Goal: Use online tool/utility: Utilize a website feature to perform a specific function

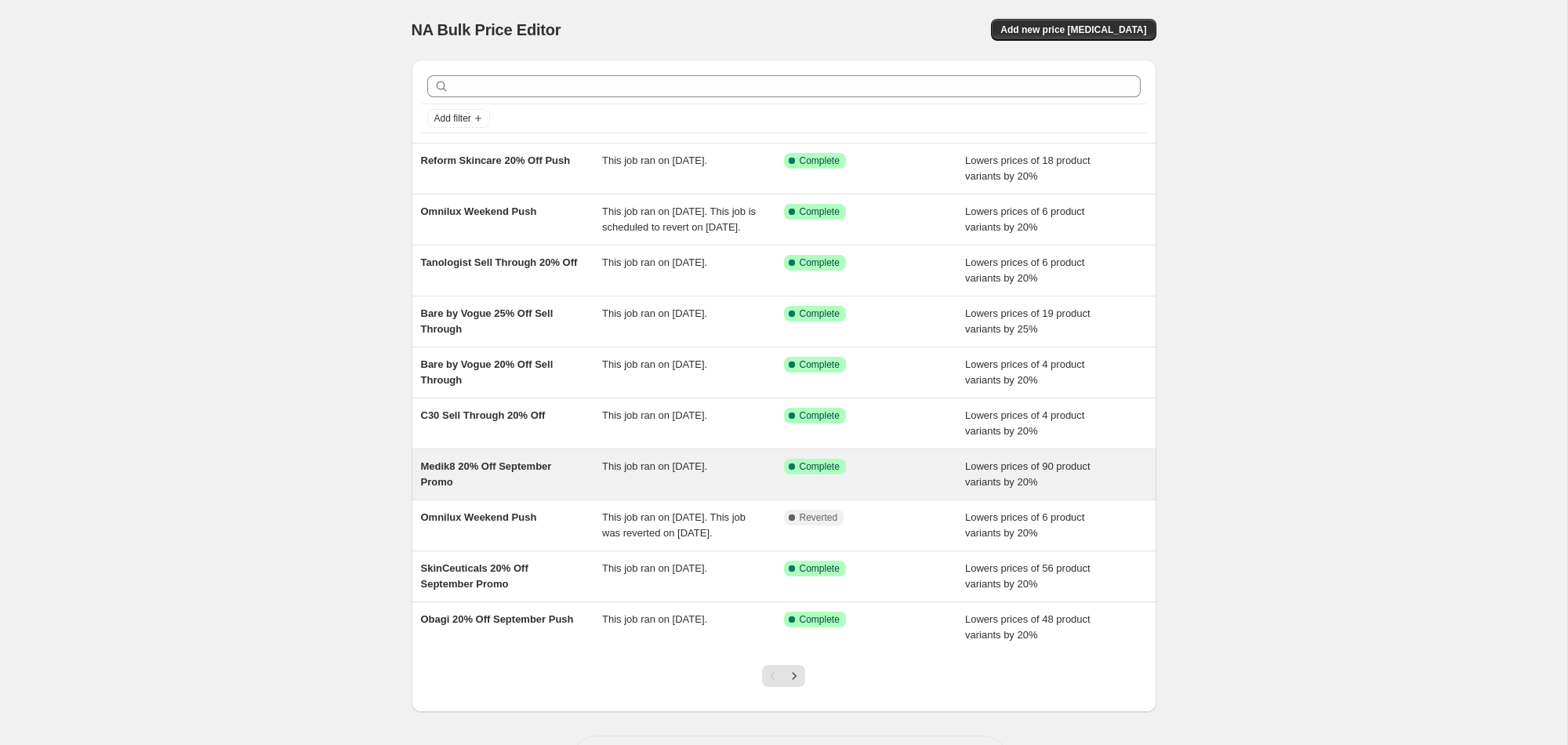
click at [499, 480] on span "Medik8 20% Off September Promo" at bounding box center [487, 473] width 131 height 27
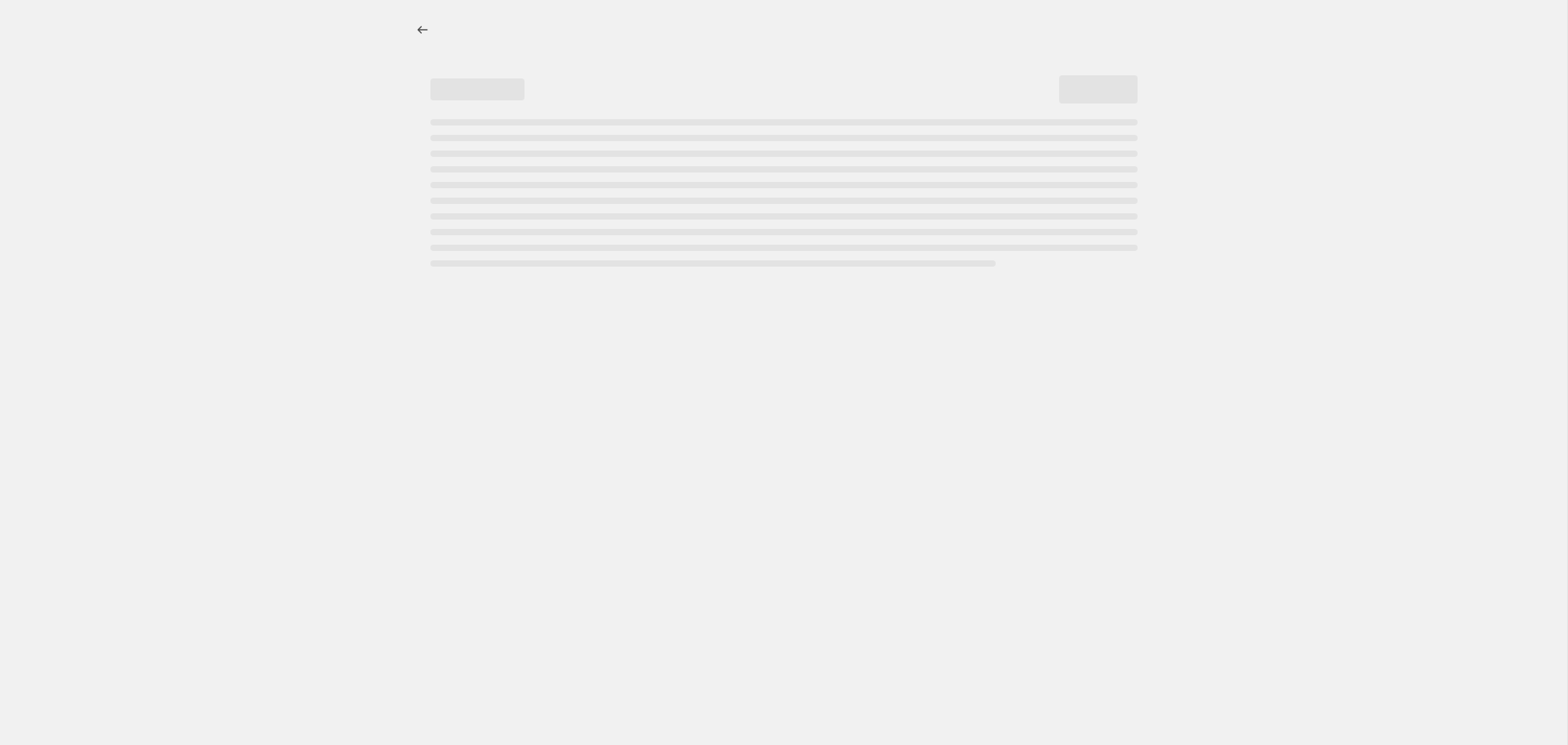
select select "percentage"
select select "collection"
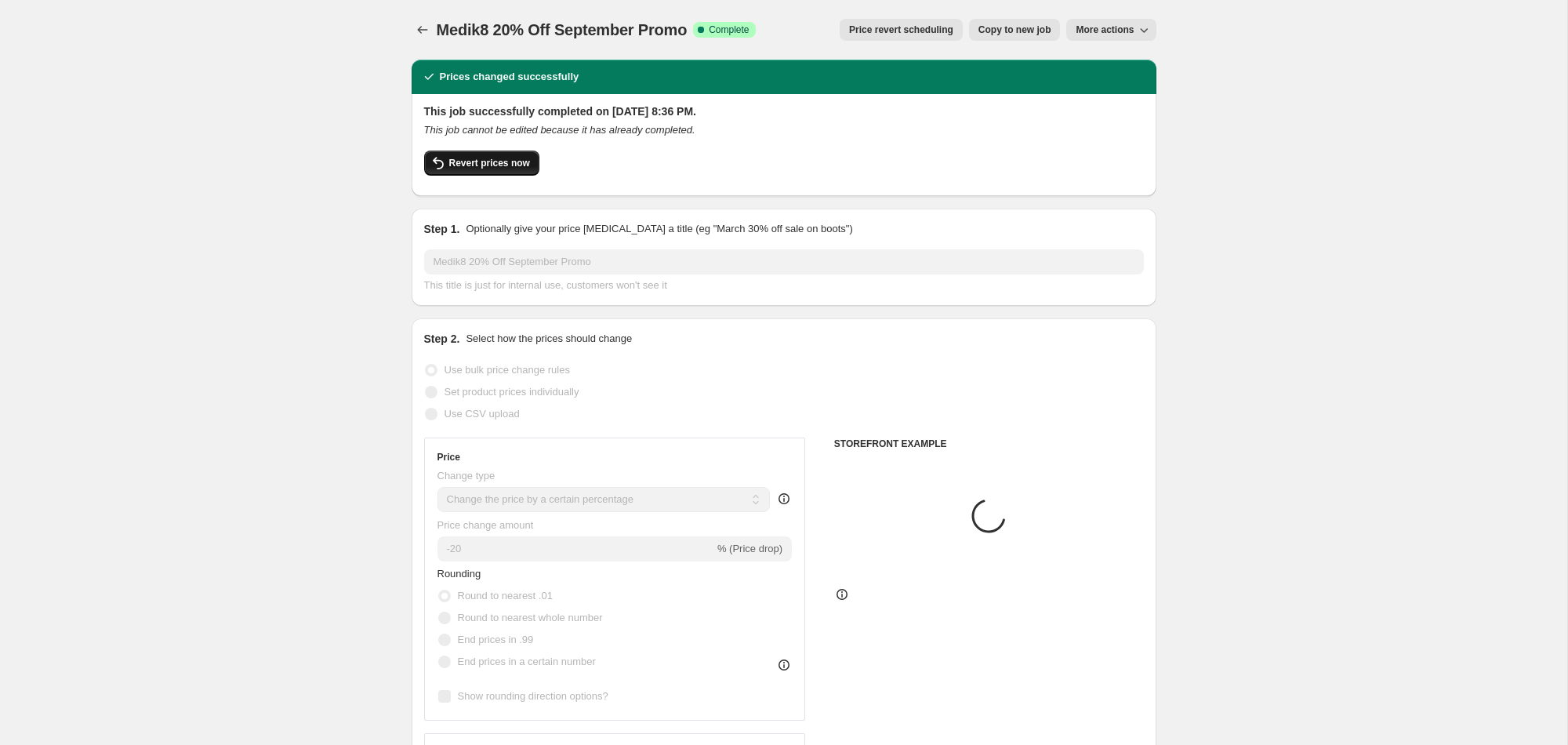
click at [500, 164] on span "Revert prices now" at bounding box center [490, 163] width 81 height 13
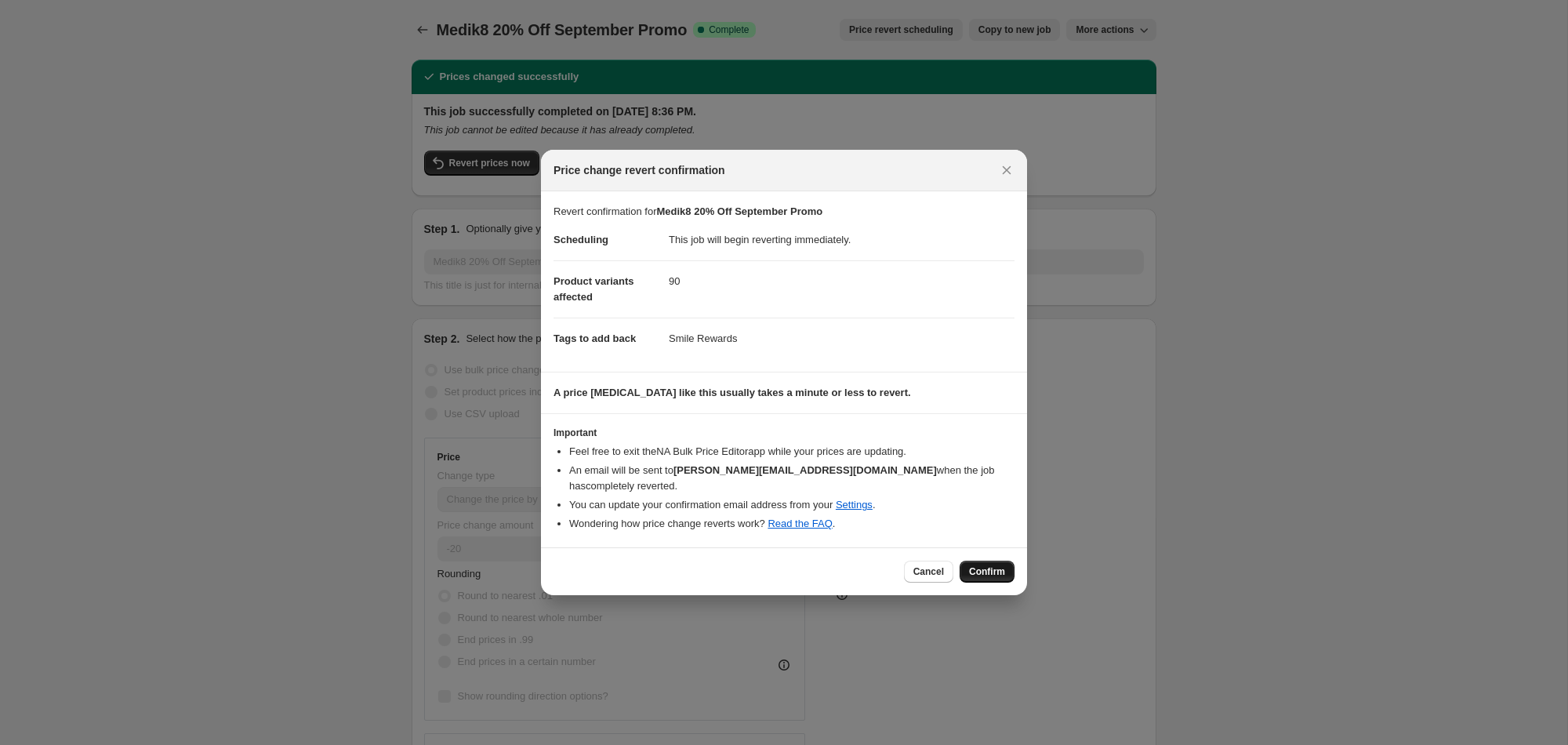
click at [993, 570] on span "Confirm" at bounding box center [986, 571] width 36 height 13
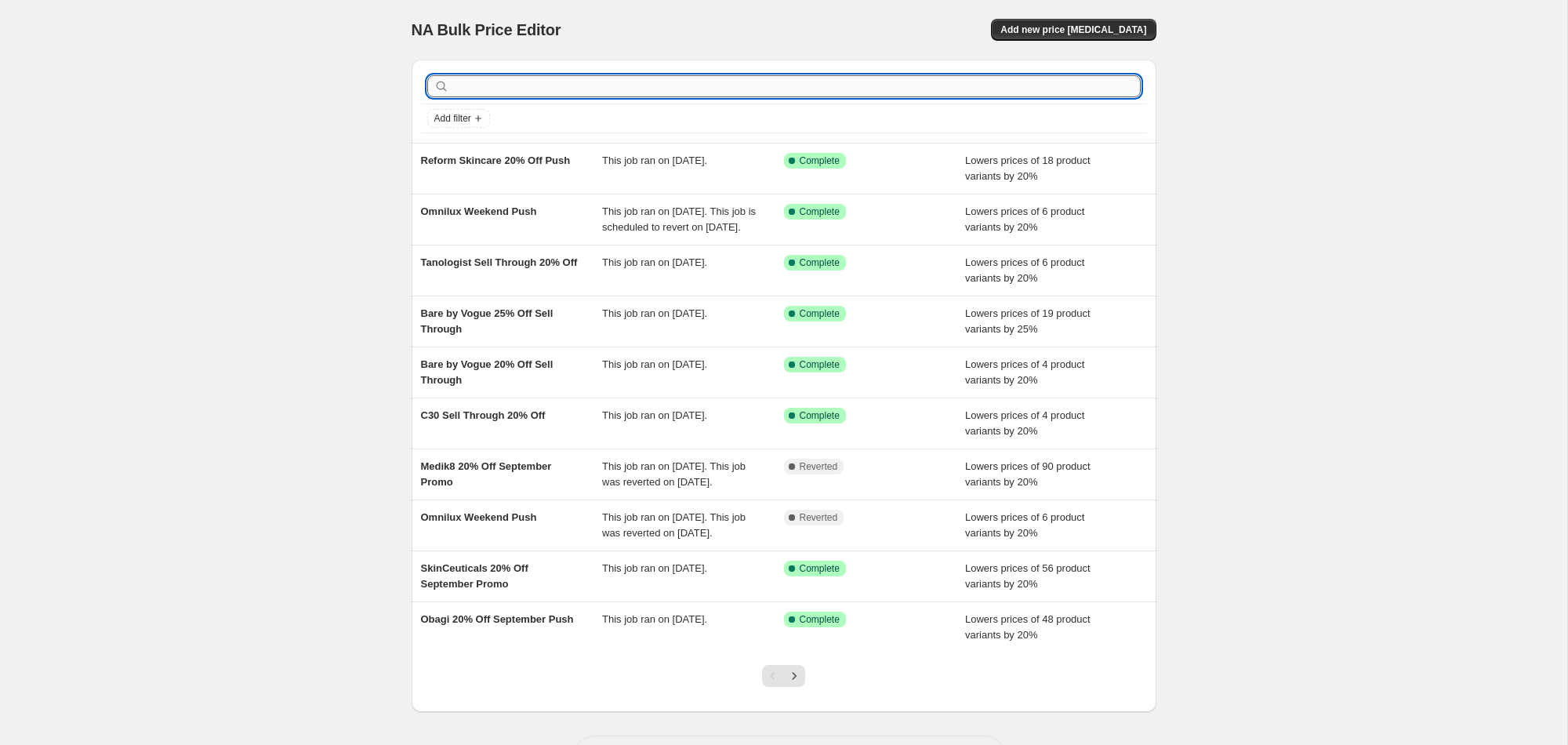
click at [565, 82] on input "text" at bounding box center [796, 86] width 688 height 22
type input "elementre"
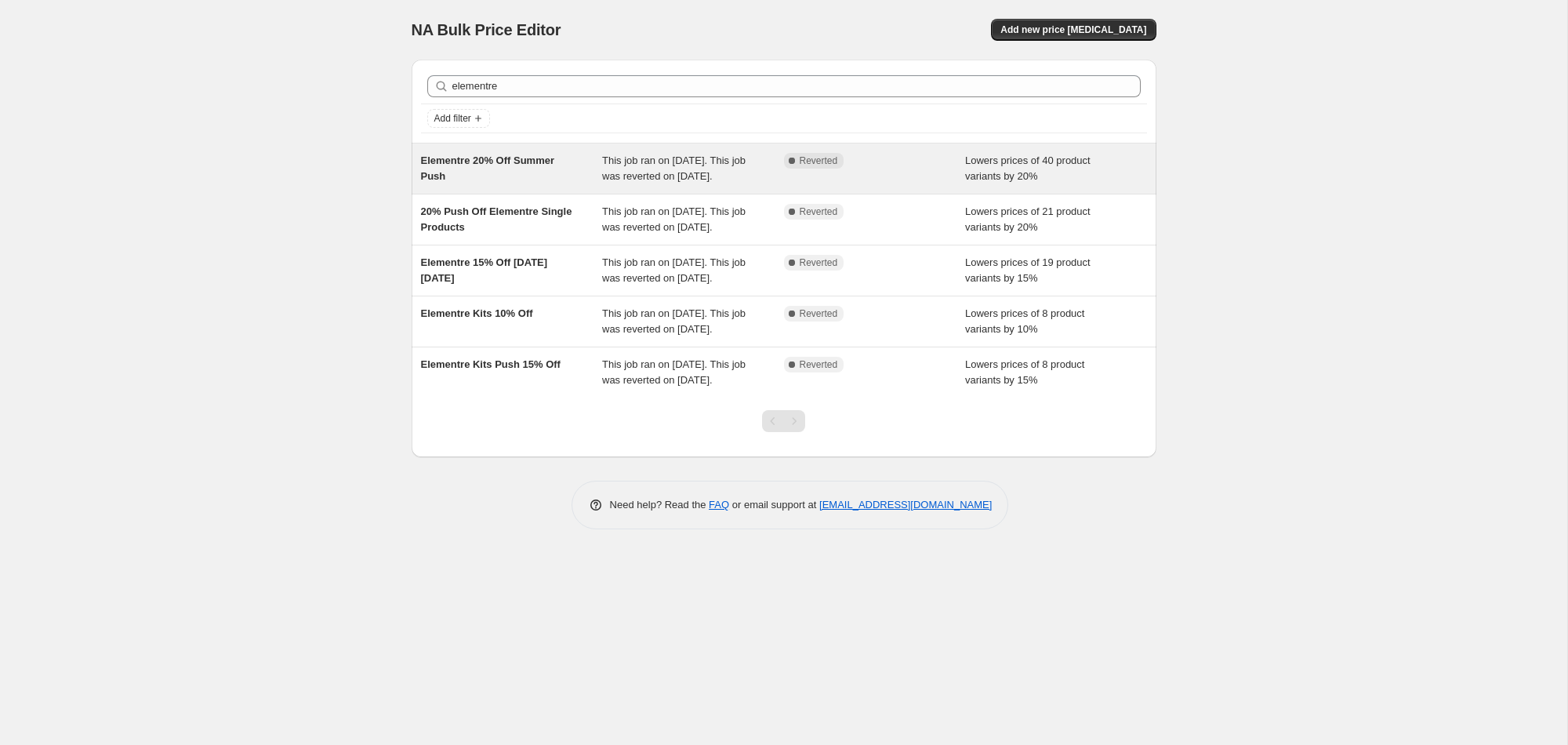
click at [542, 156] on span "Elementre 20% Off Summer Push" at bounding box center [488, 168] width 134 height 27
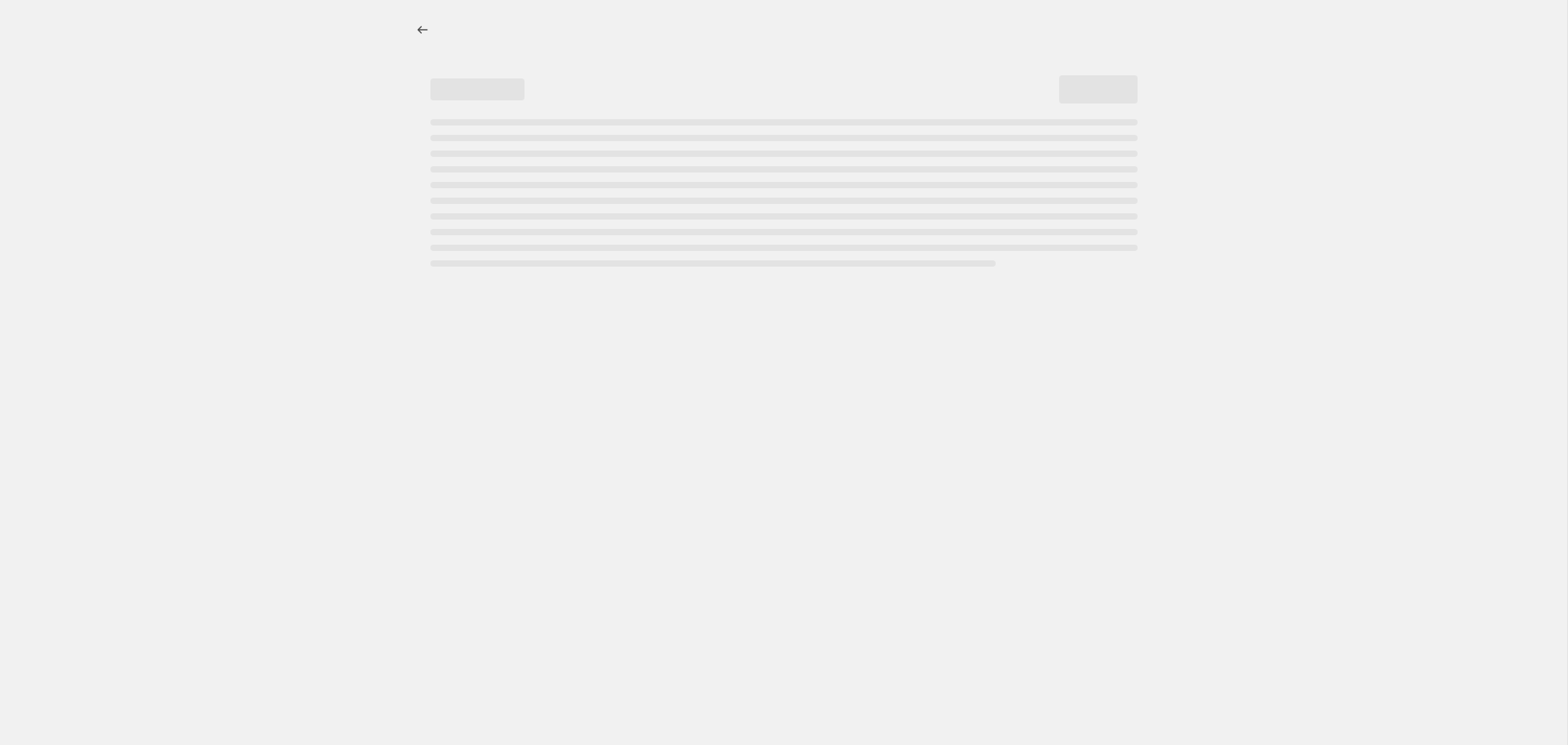
select select "percentage"
select select "collection"
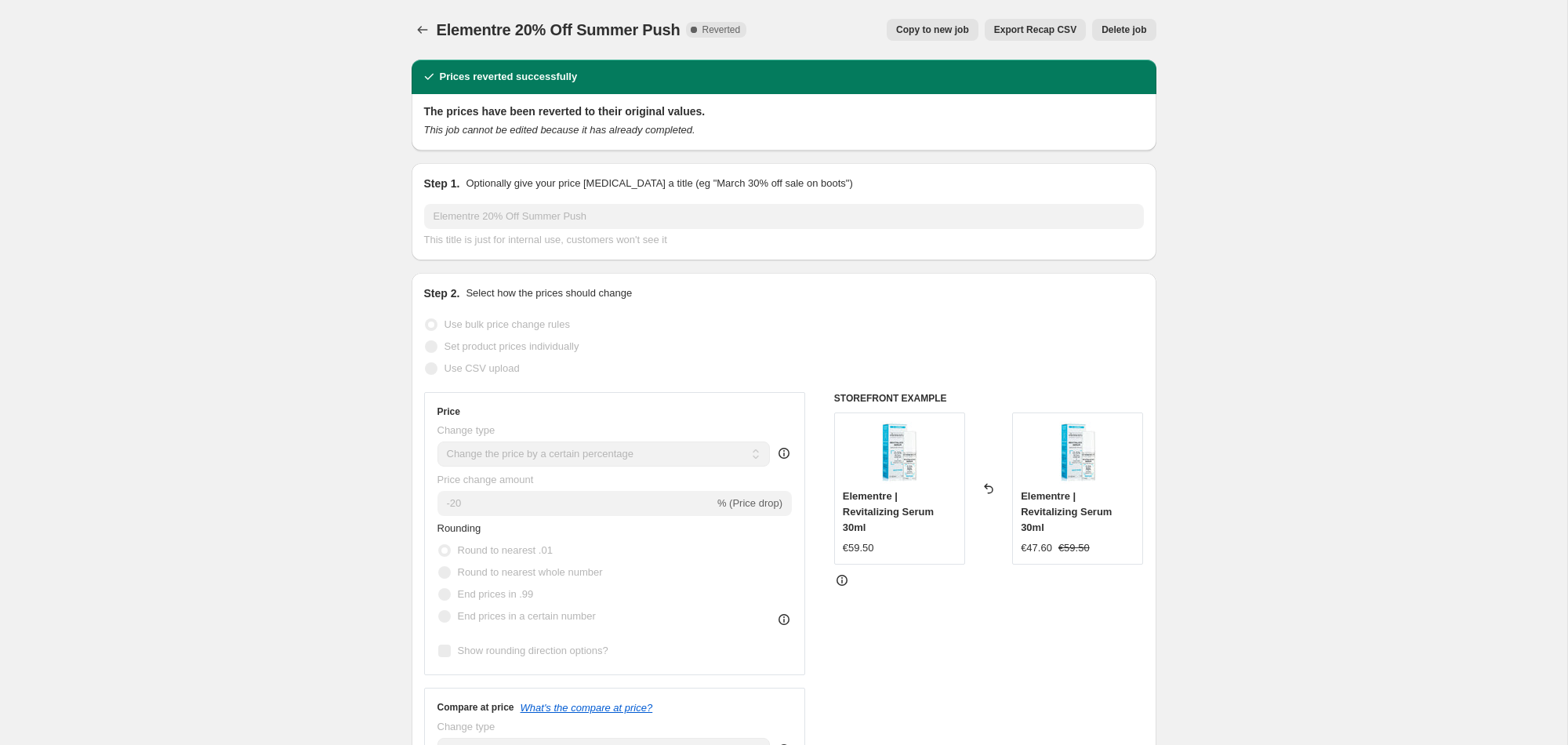
click at [916, 36] on span "Copy to new job" at bounding box center [933, 29] width 73 height 13
select select "percentage"
select select "collection"
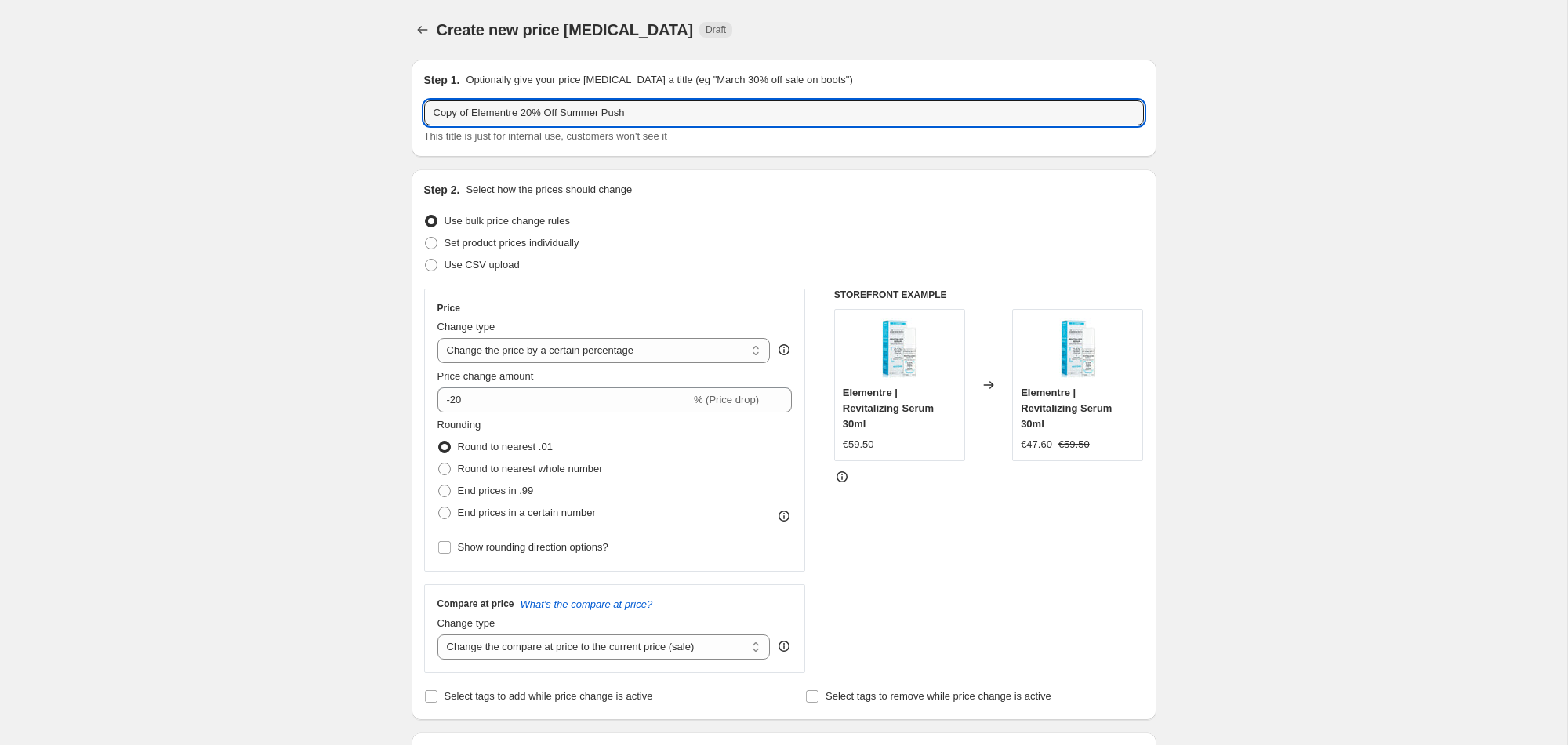
drag, startPoint x: 458, startPoint y: 112, endPoint x: 390, endPoint y: 108, distance: 68.1
drag, startPoint x: 553, startPoint y: 113, endPoint x: 588, endPoint y: 158, distance: 57.0
click at [565, 112] on input "Elementre 20% Off Summer Push" at bounding box center [784, 113] width 720 height 25
type input "Elementre 20% Off Septemberr Push"
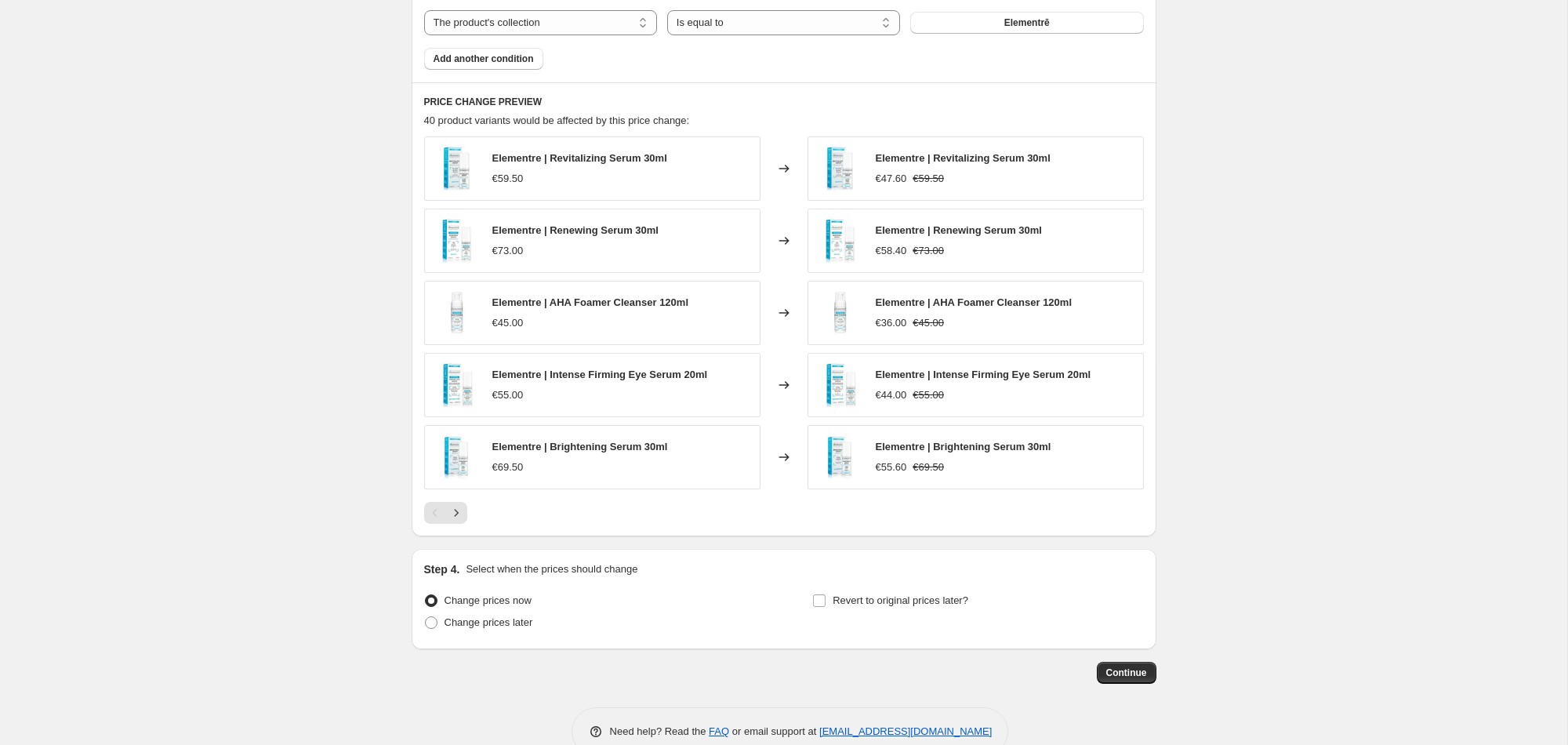
scroll to position [998, 0]
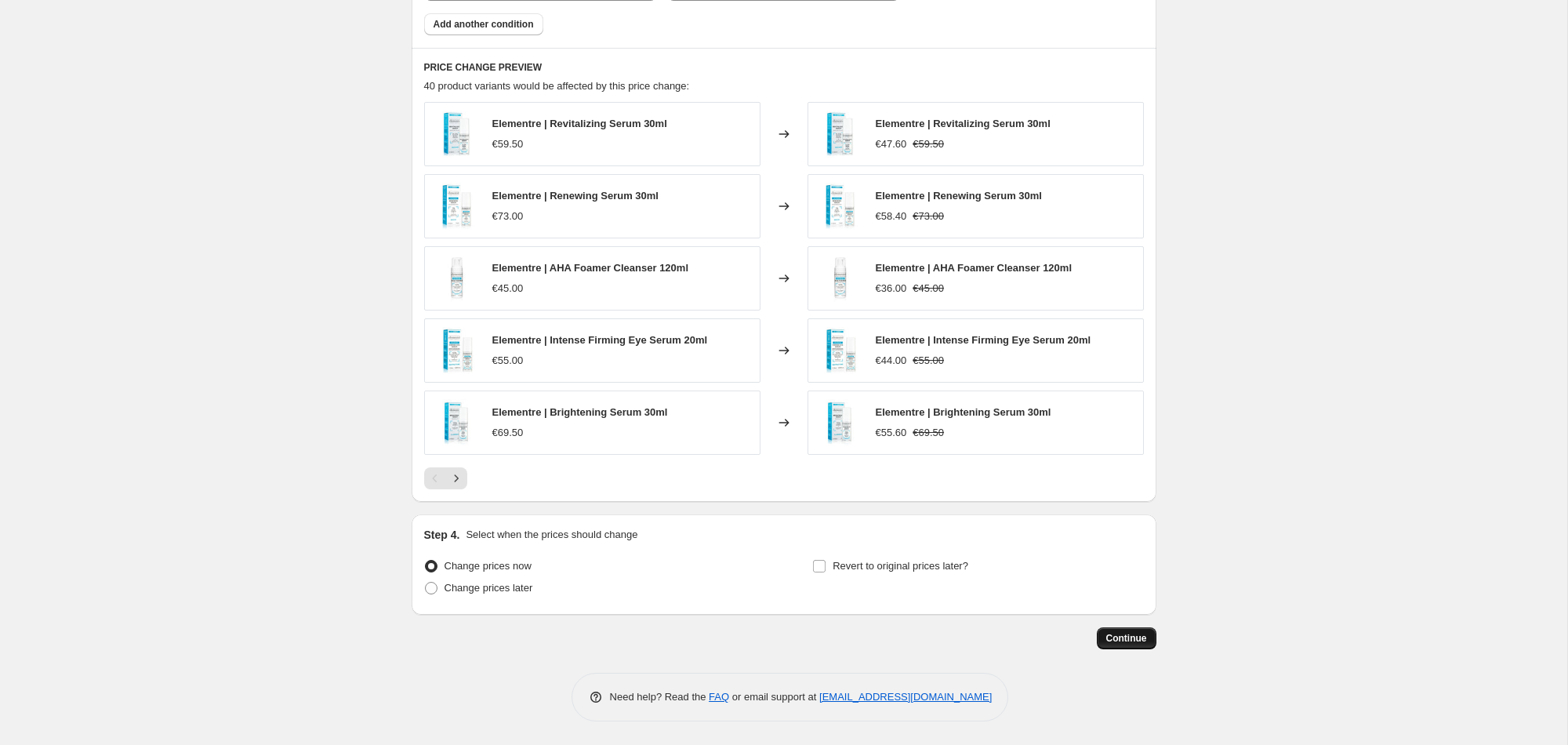
click at [1103, 642] on button "Continue" at bounding box center [1127, 638] width 60 height 22
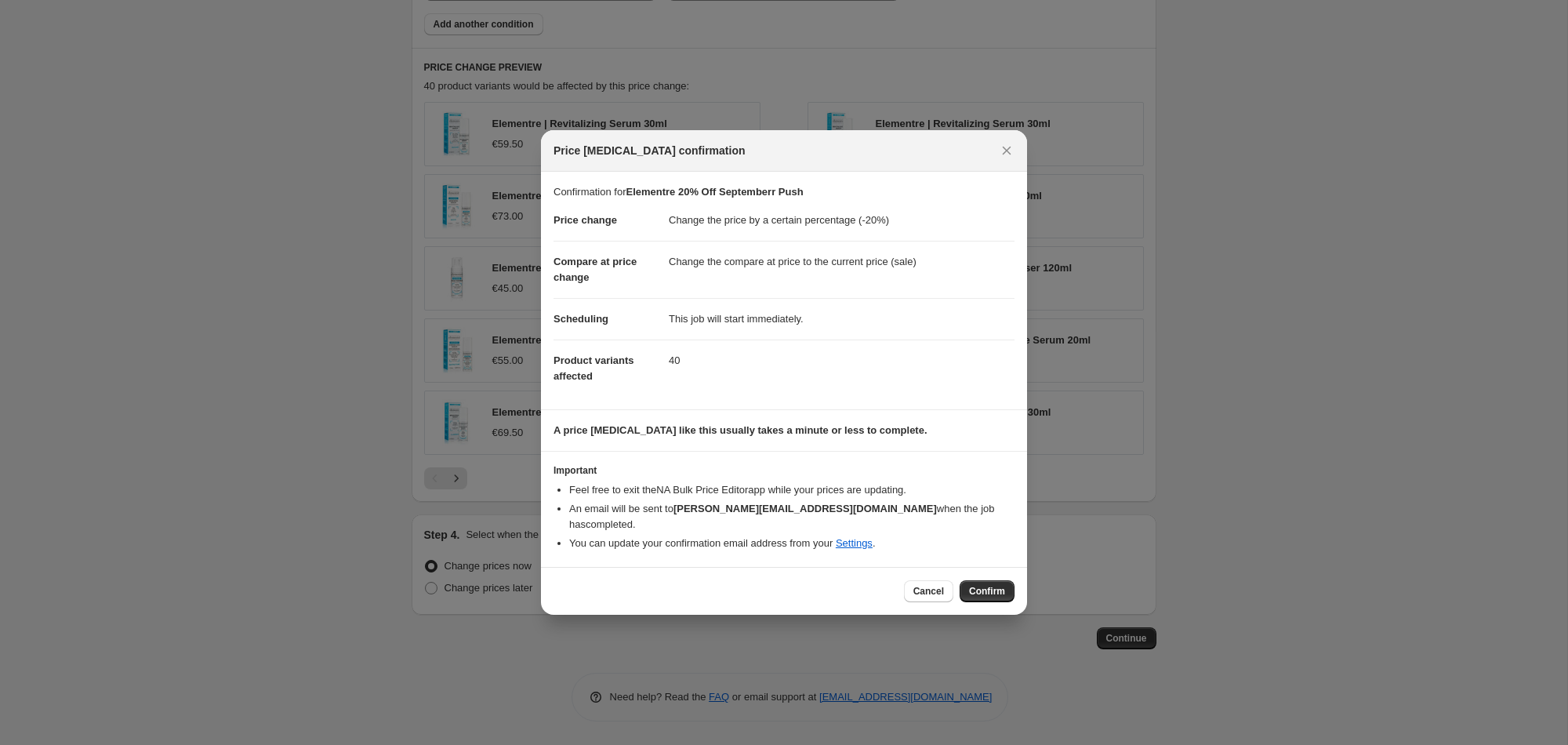
drag, startPoint x: 997, startPoint y: 584, endPoint x: 990, endPoint y: 571, distance: 14.8
click at [997, 585] on span "Confirm" at bounding box center [986, 591] width 36 height 13
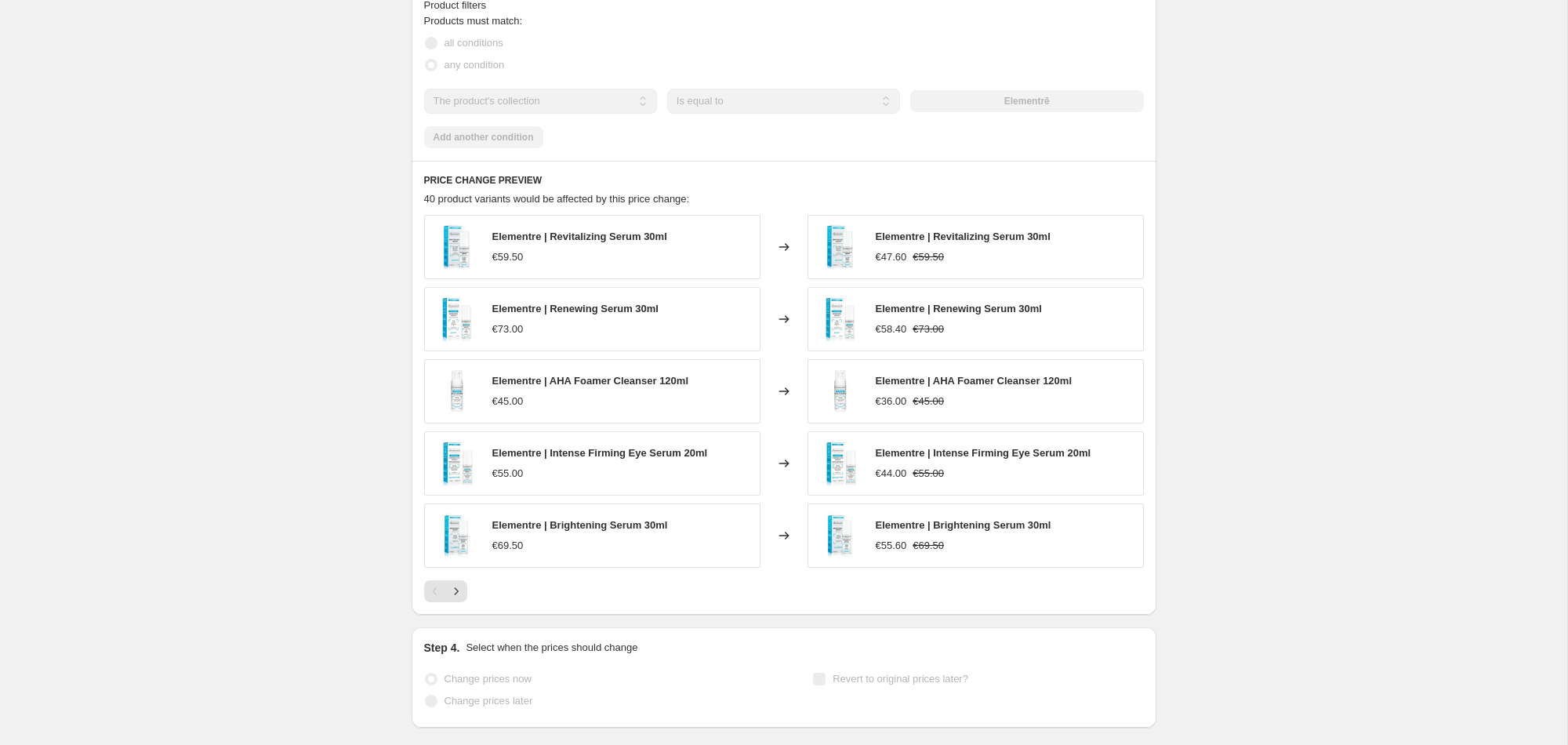
scroll to position [1040, 0]
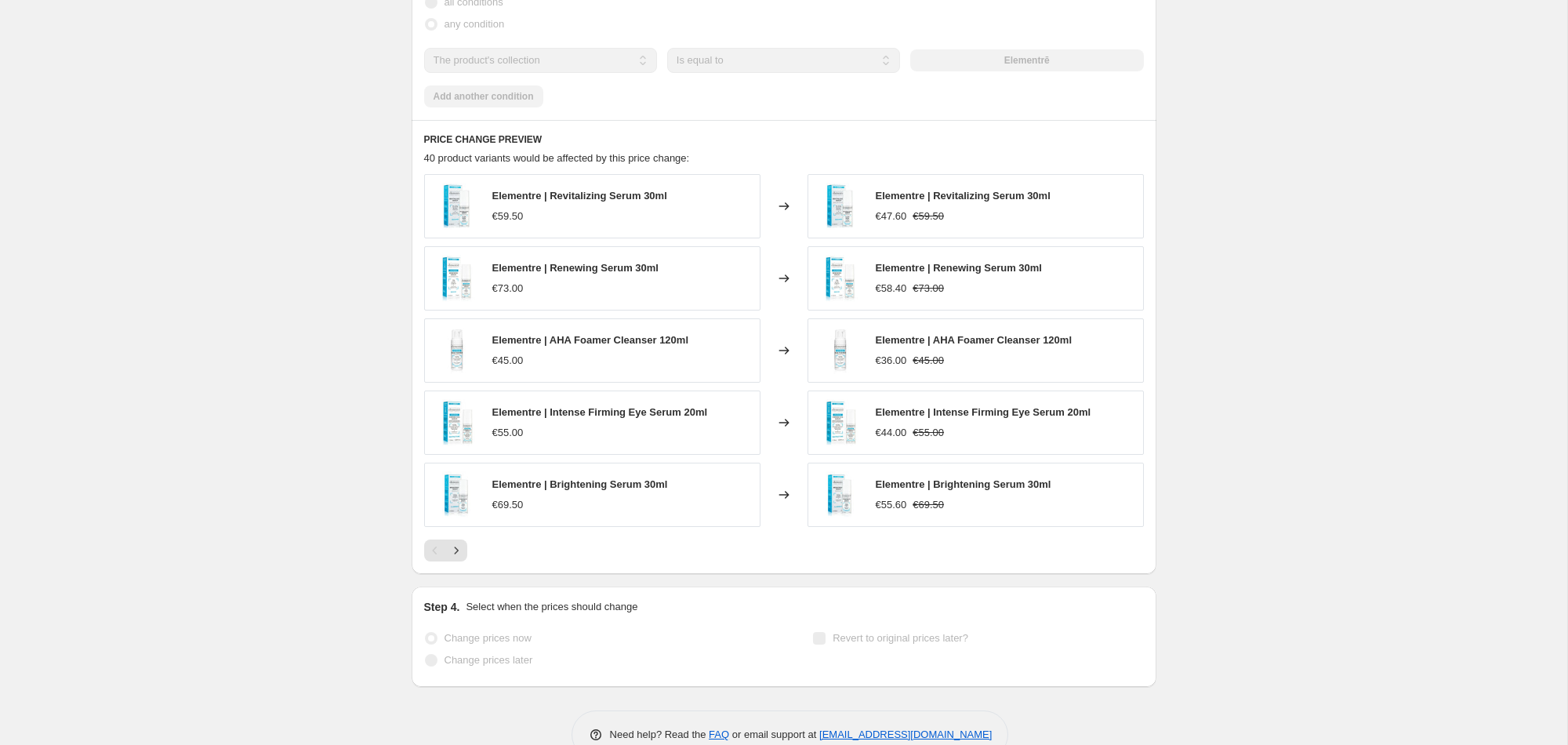
select select "percentage"
select select "collection"
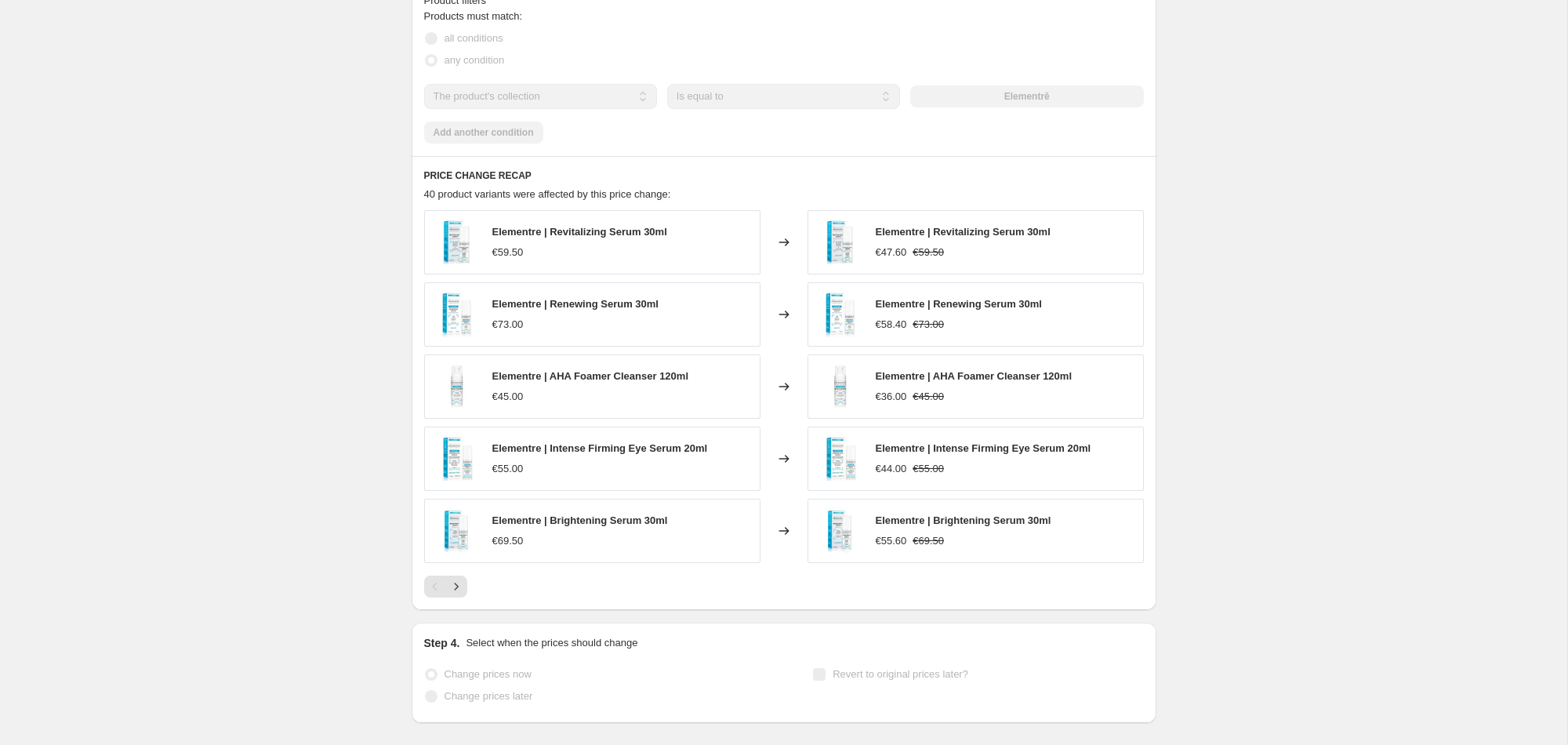
scroll to position [0, 0]
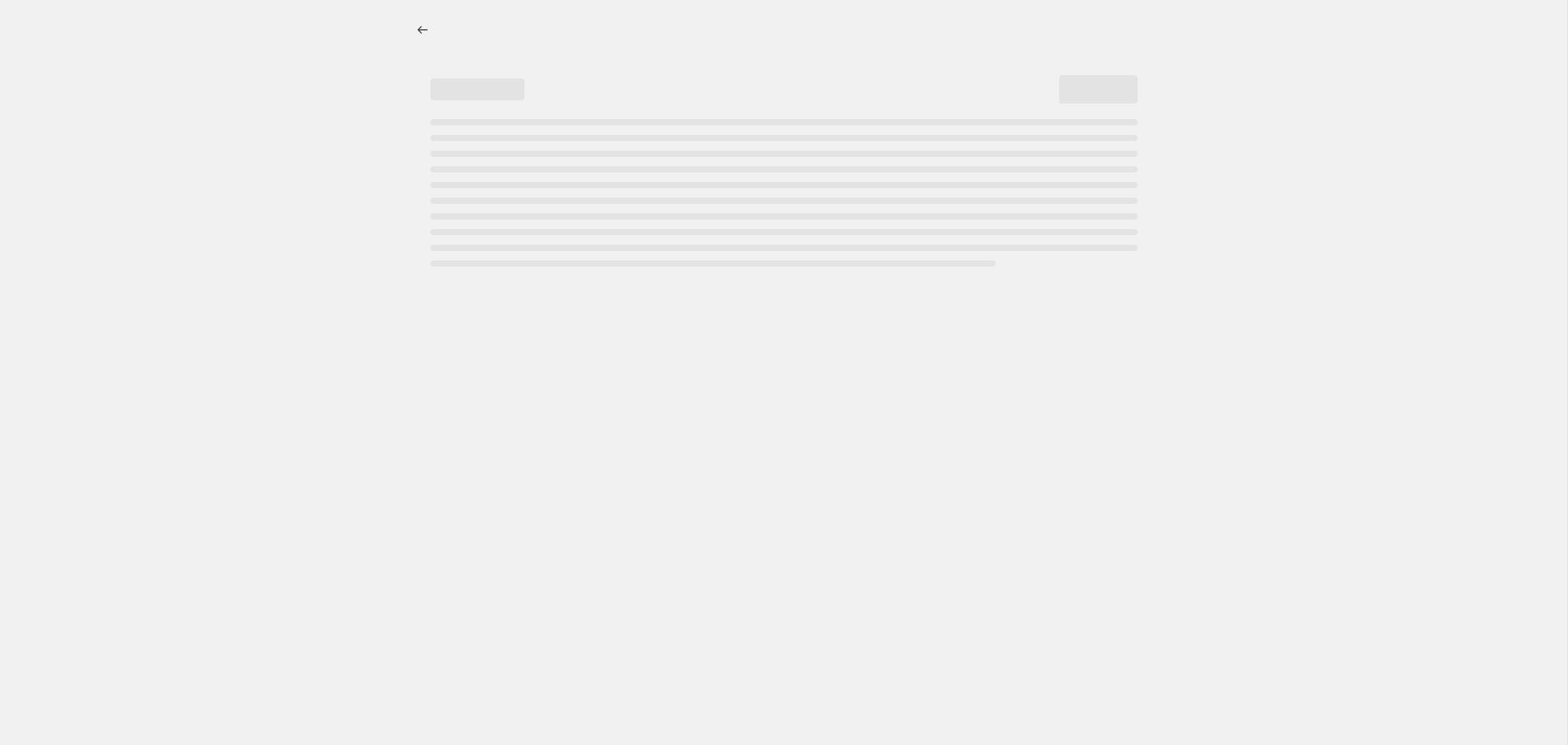
select select "percentage"
select select "collection"
